Goal: Task Accomplishment & Management: Use online tool/utility

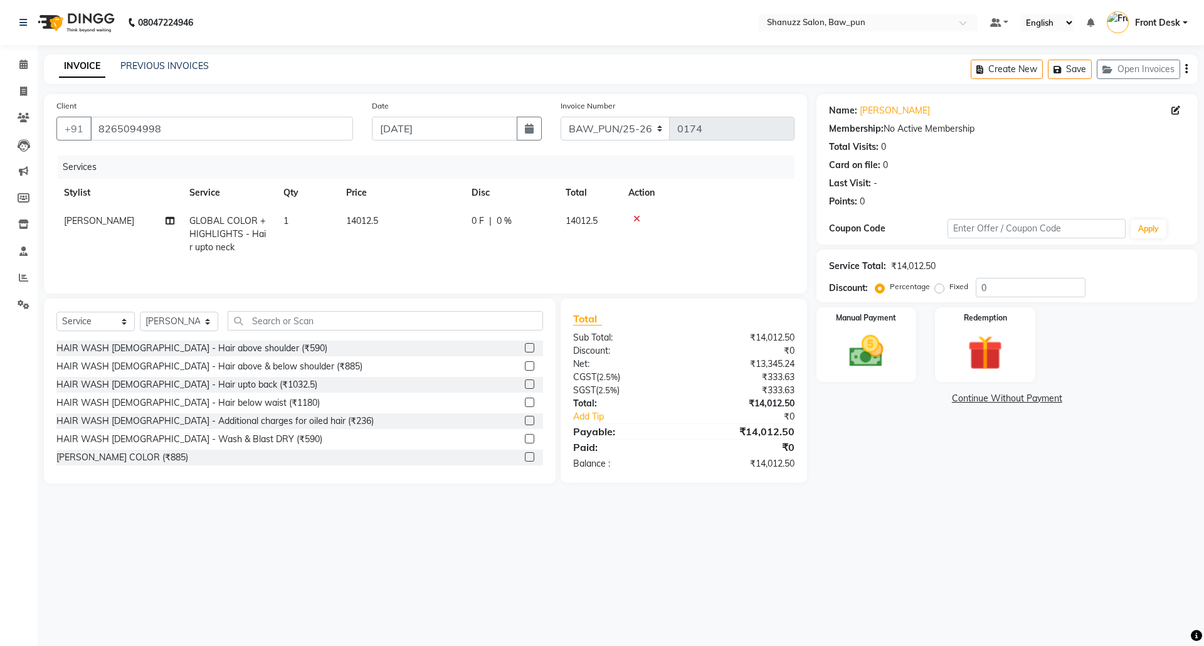
select select "service"
select select "91888"
click at [95, 13] on img at bounding box center [75, 22] width 86 height 35
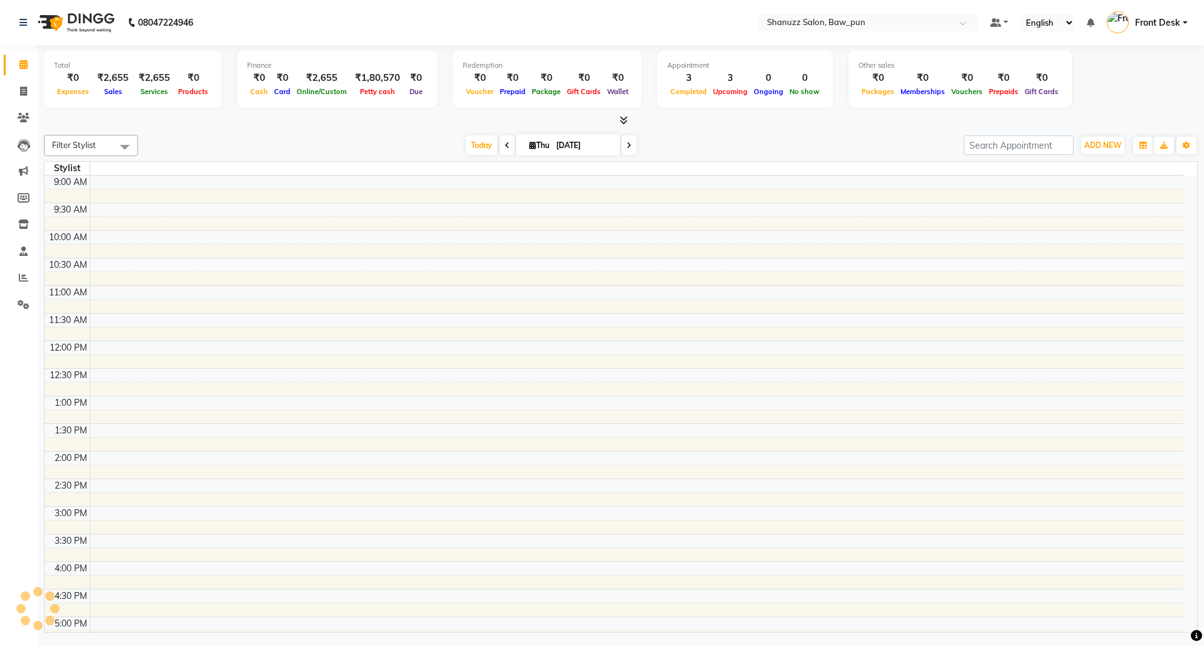
click at [78, 23] on img at bounding box center [75, 22] width 86 height 35
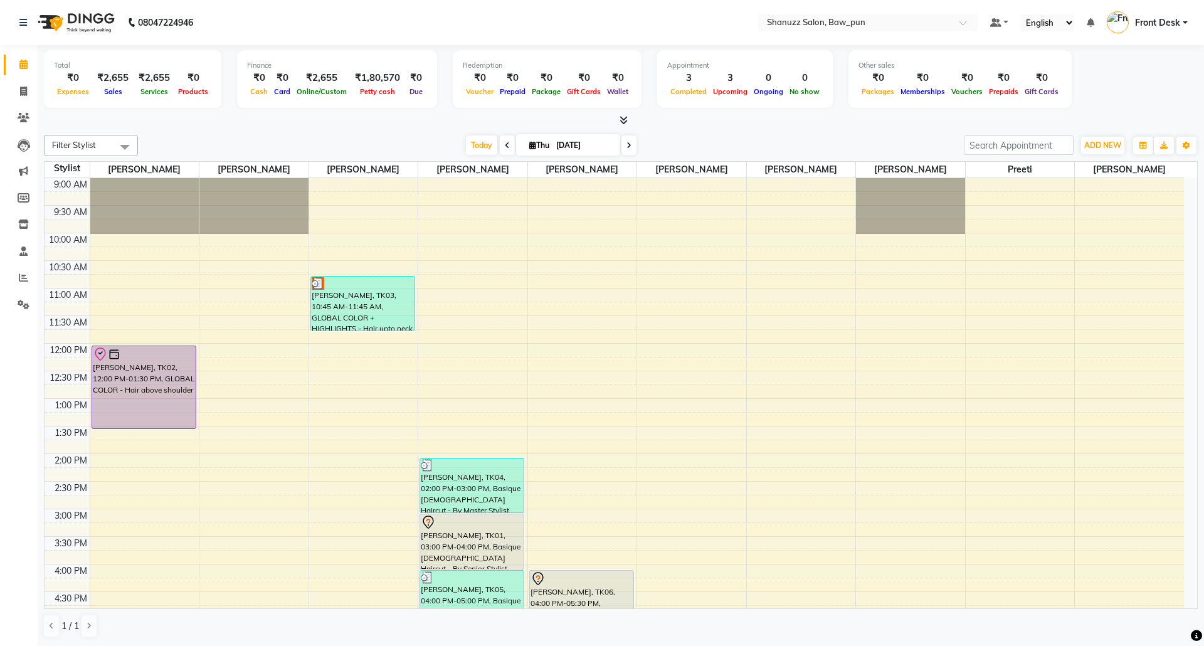
click at [623, 140] on span at bounding box center [628, 144] width 15 height 19
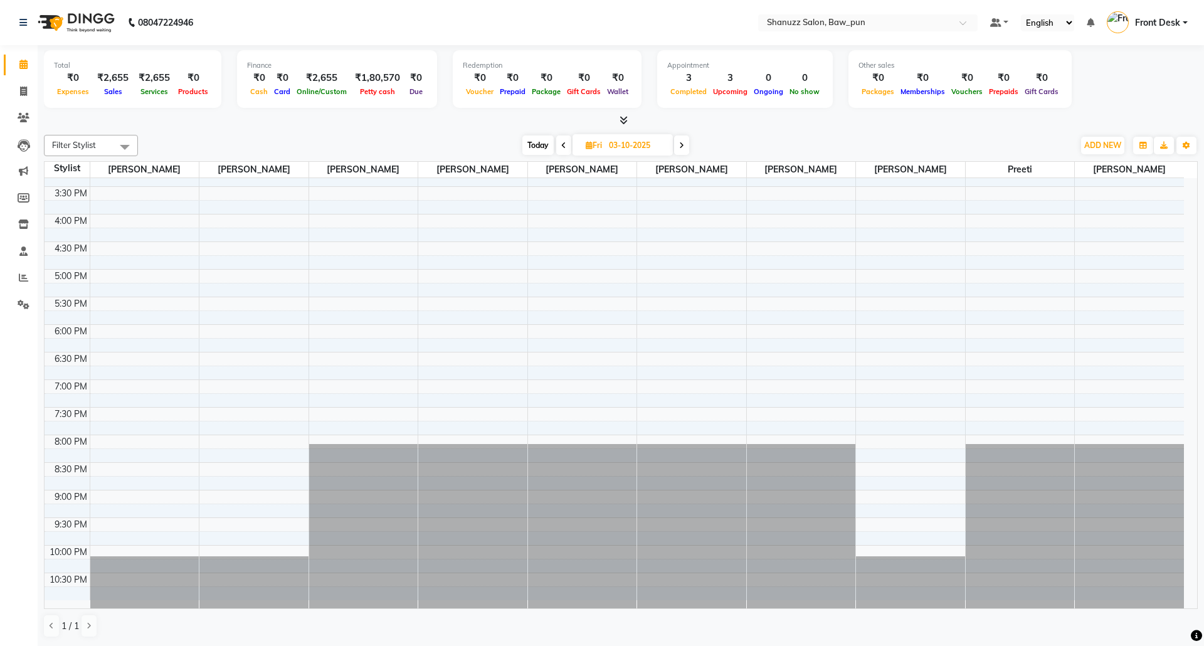
scroll to position [354, 0]
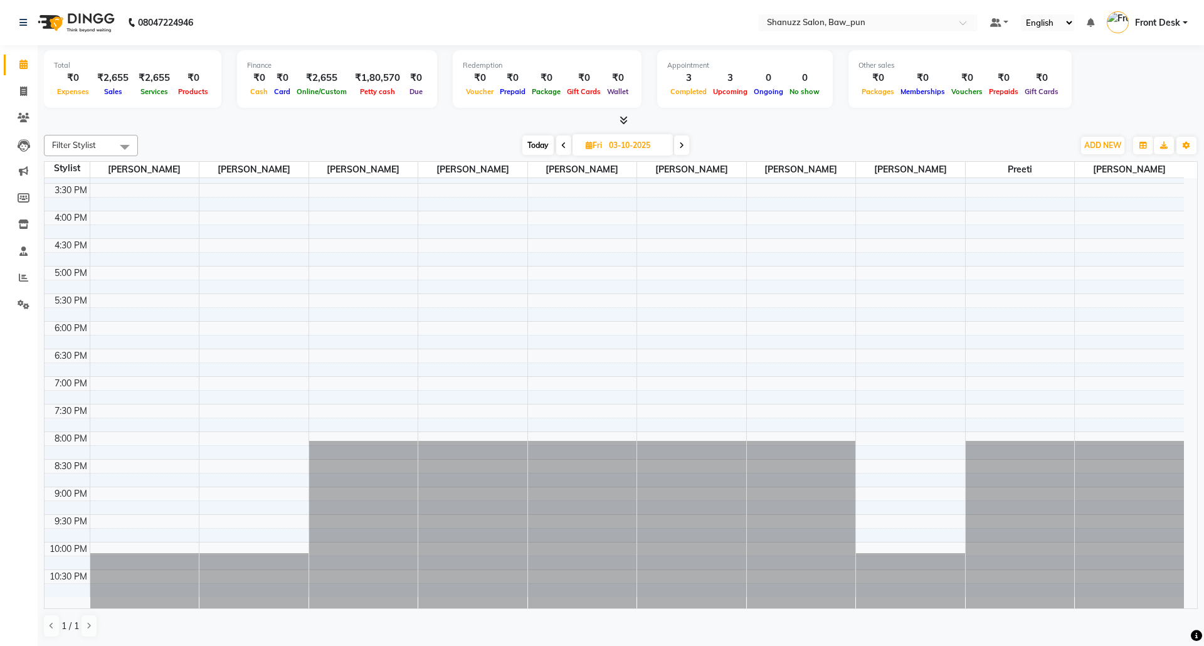
click at [565, 139] on span at bounding box center [563, 144] width 15 height 19
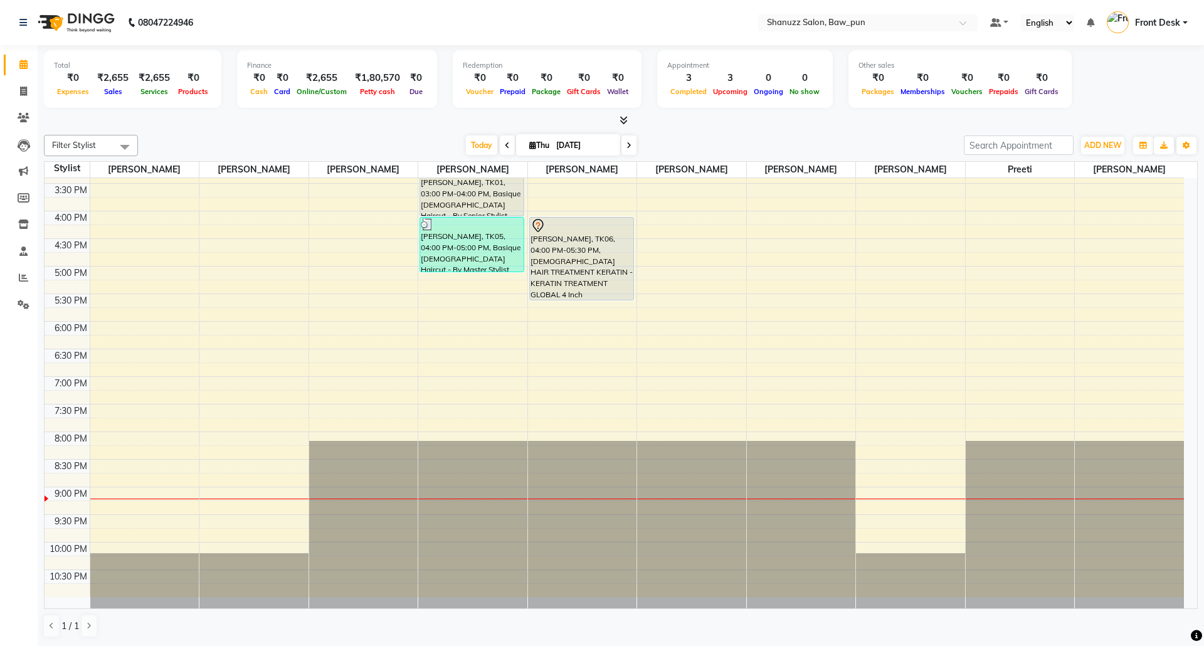
click at [625, 136] on span at bounding box center [628, 144] width 15 height 19
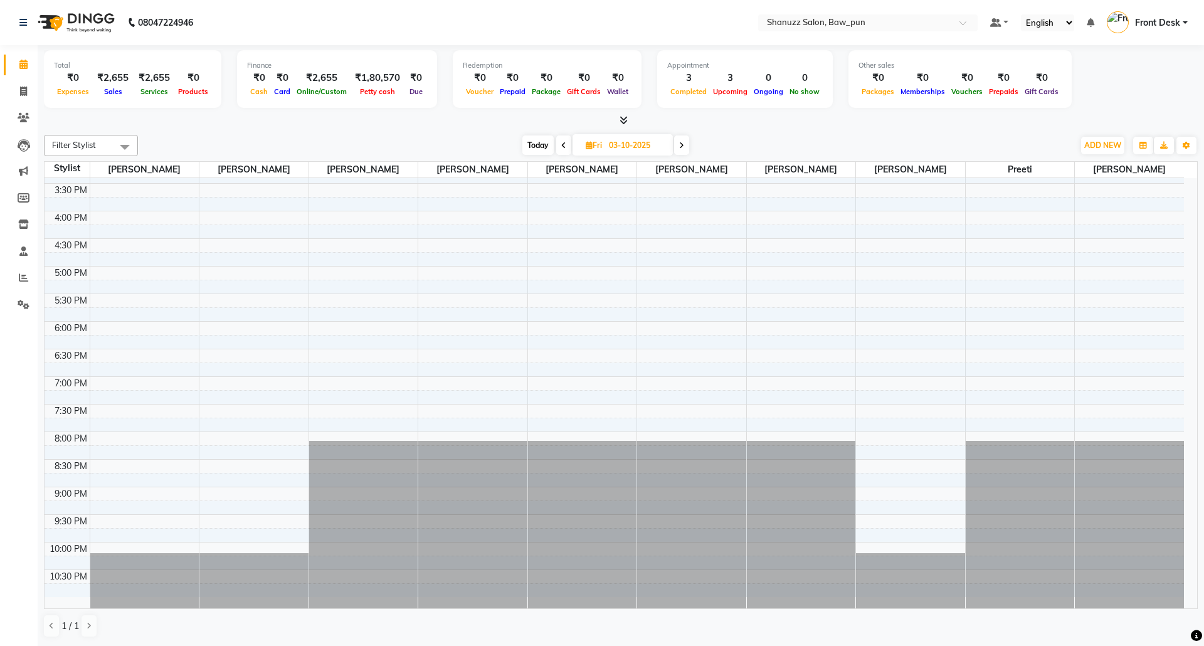
click at [687, 149] on span at bounding box center [681, 144] width 15 height 19
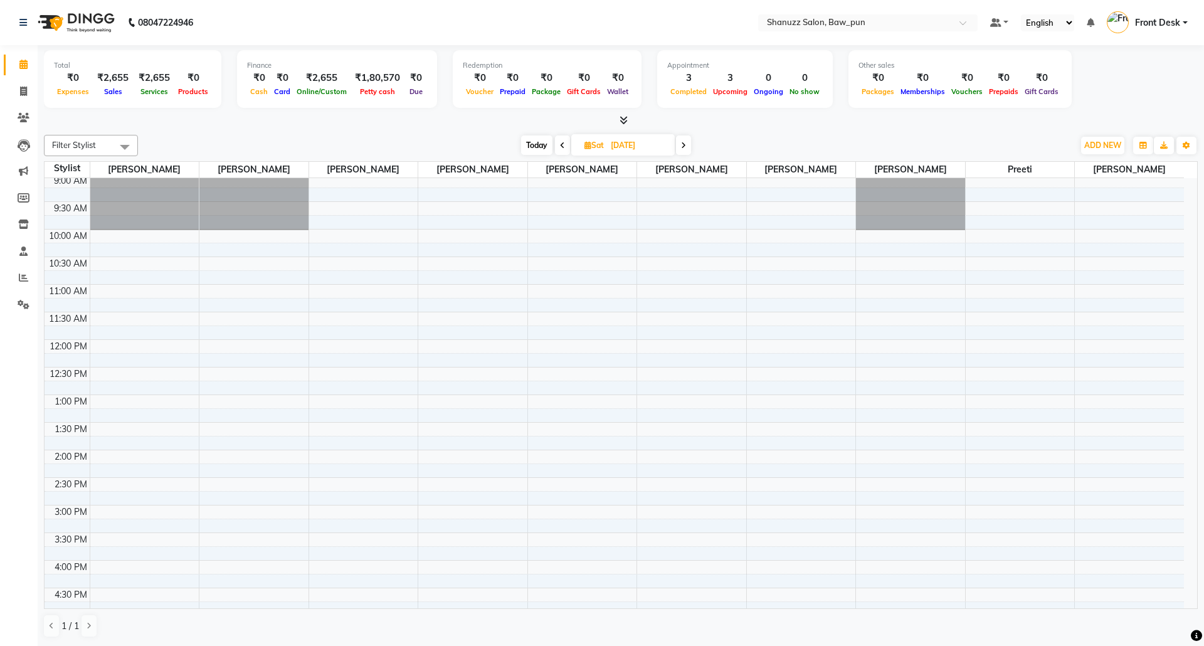
scroll to position [0, 0]
click at [678, 144] on span at bounding box center [683, 144] width 15 height 19
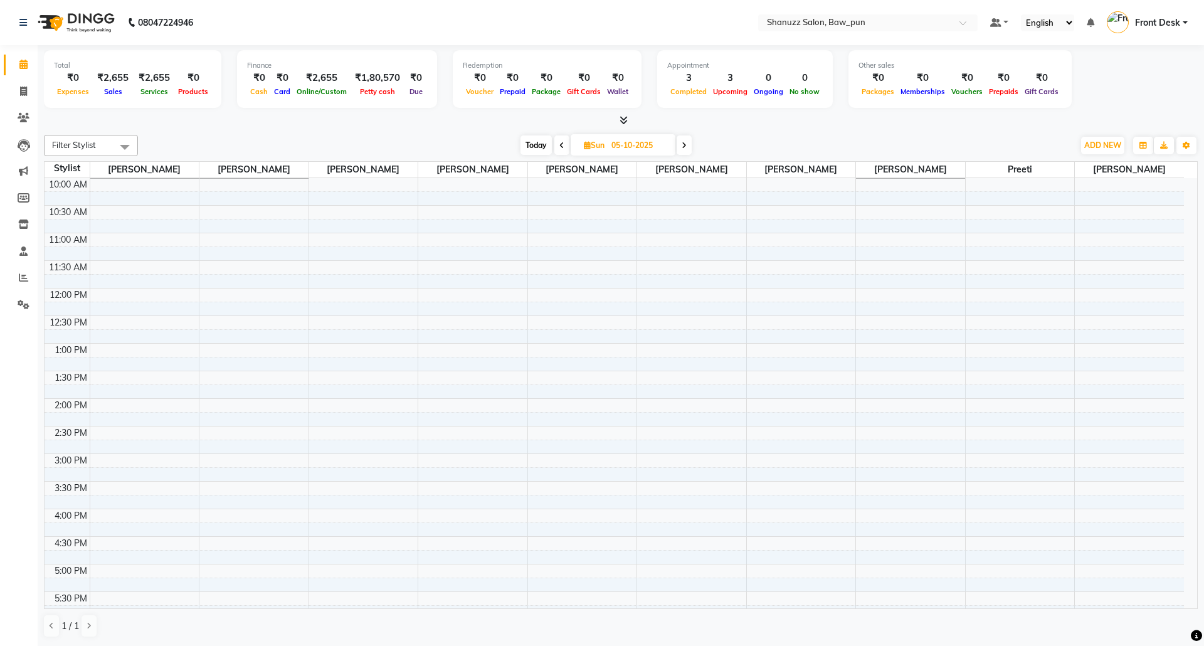
scroll to position [83, 0]
click at [556, 136] on span at bounding box center [561, 144] width 15 height 19
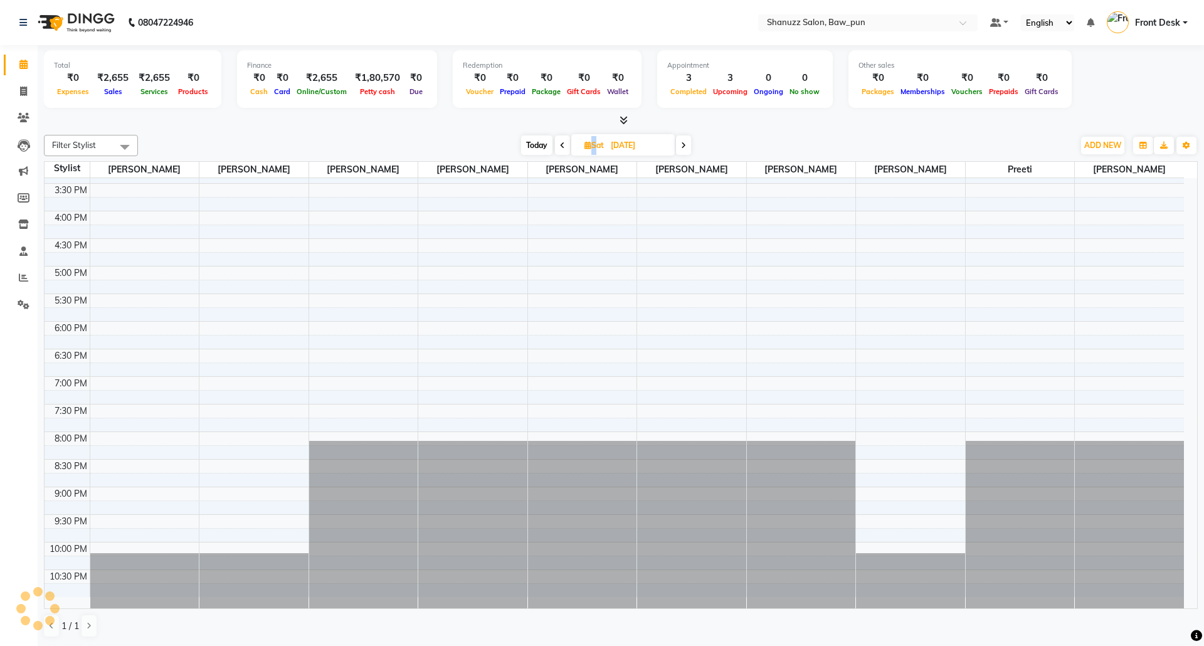
click at [556, 136] on span at bounding box center [562, 144] width 15 height 19
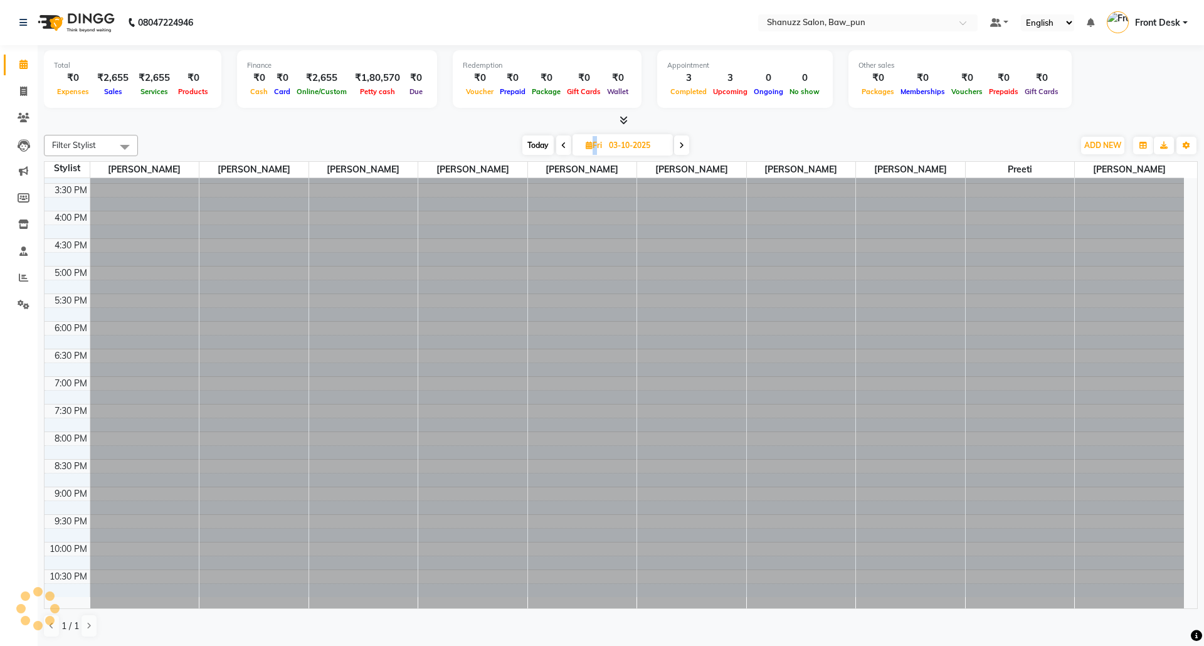
scroll to position [354, 0]
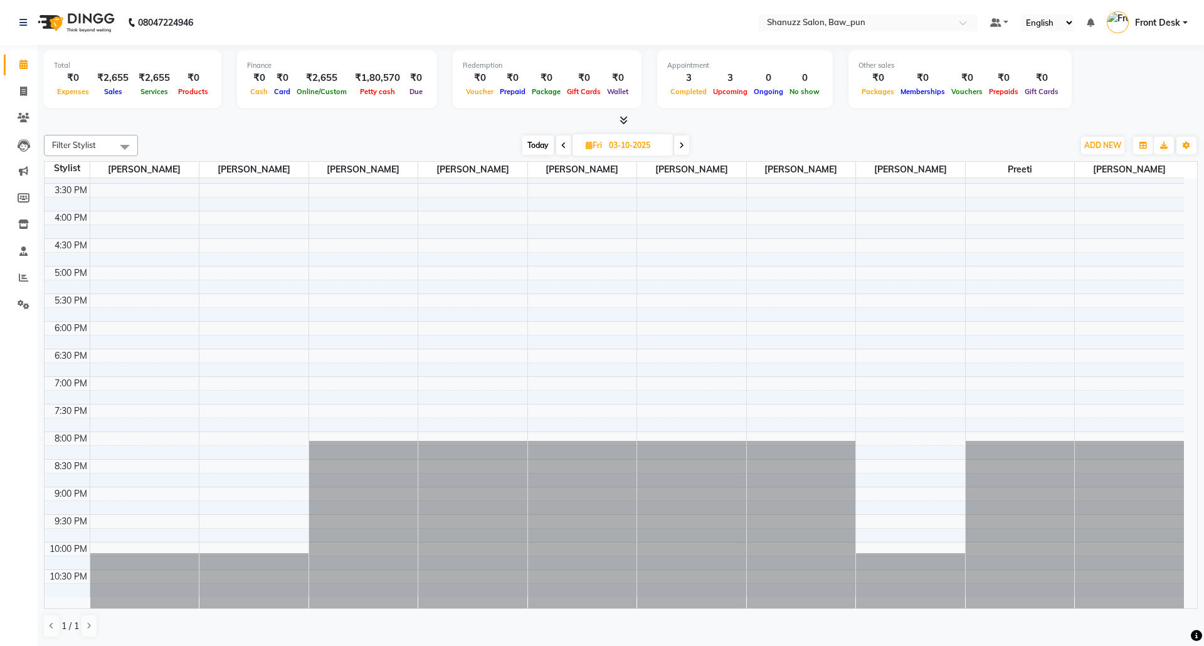
click at [556, 136] on div "[DATE] [DATE]" at bounding box center [605, 145] width 169 height 19
click at [557, 139] on span at bounding box center [563, 144] width 15 height 19
type input "[DATE]"
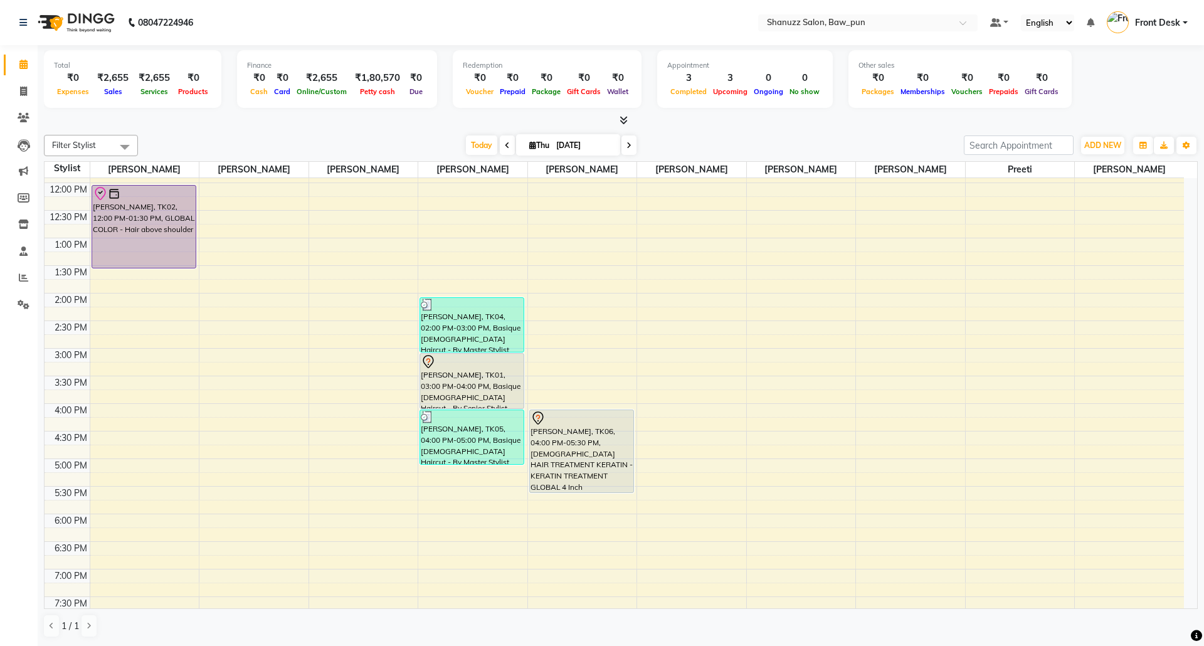
scroll to position [167, 0]
